Goal: Task Accomplishment & Management: Manage account settings

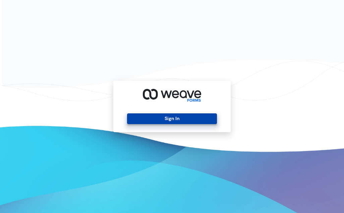
click at [197, 119] on button "Sign In" at bounding box center [171, 118] width 89 height 11
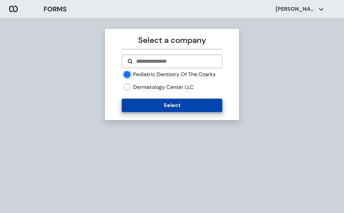
click at [164, 105] on button "Select" at bounding box center [172, 104] width 100 height 13
